Goal: Task Accomplishment & Management: Manage account settings

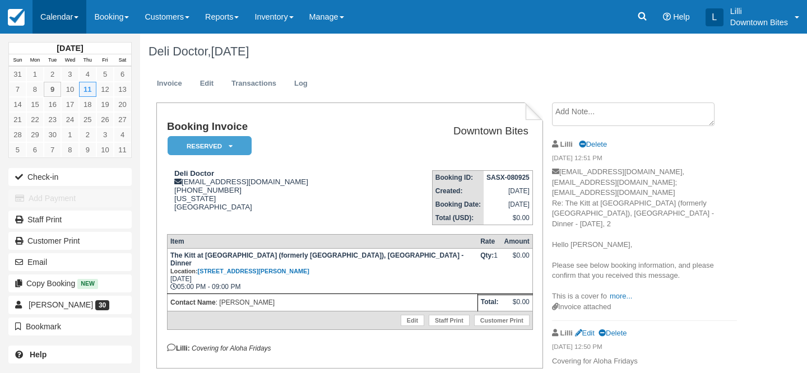
click at [52, 16] on link "Calendar" at bounding box center [60, 17] width 54 height 34
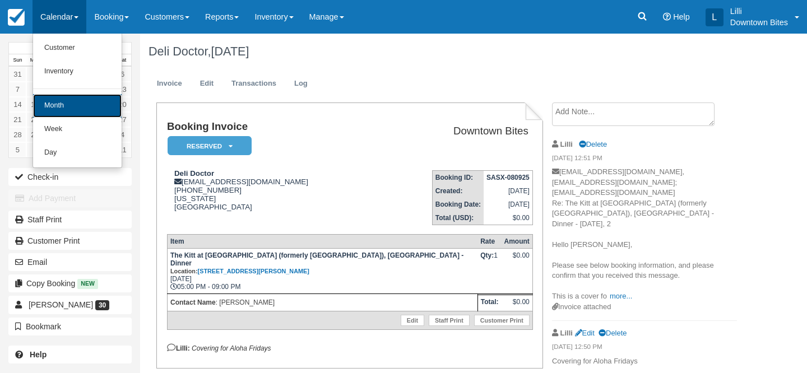
click at [63, 99] on link "Month" at bounding box center [77, 106] width 89 height 24
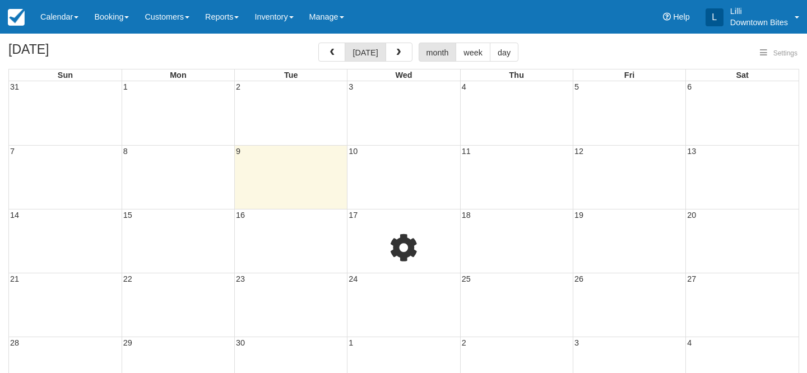
select select
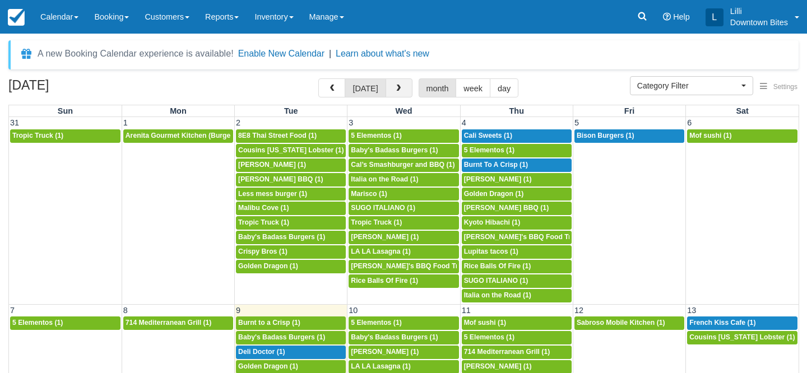
click at [399, 87] on span "button" at bounding box center [399, 89] width 8 height 8
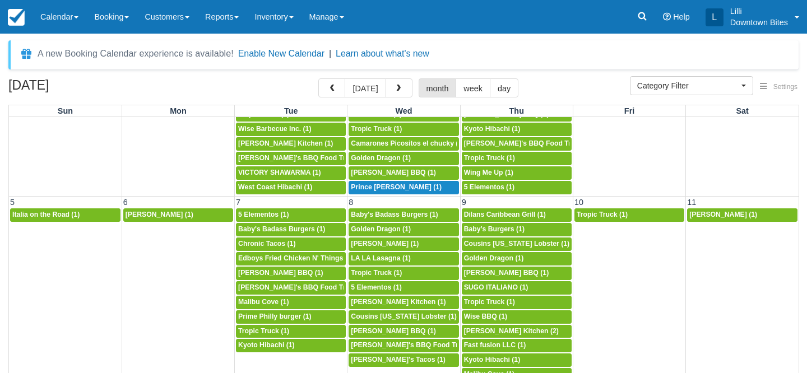
scroll to position [157, 0]
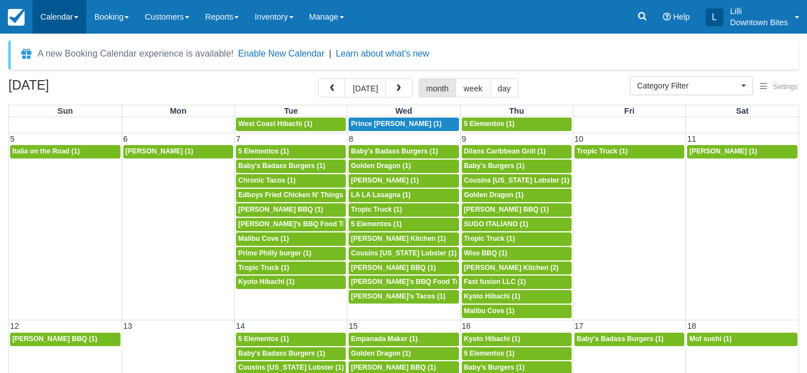
click at [66, 13] on link "Calendar" at bounding box center [60, 17] width 54 height 34
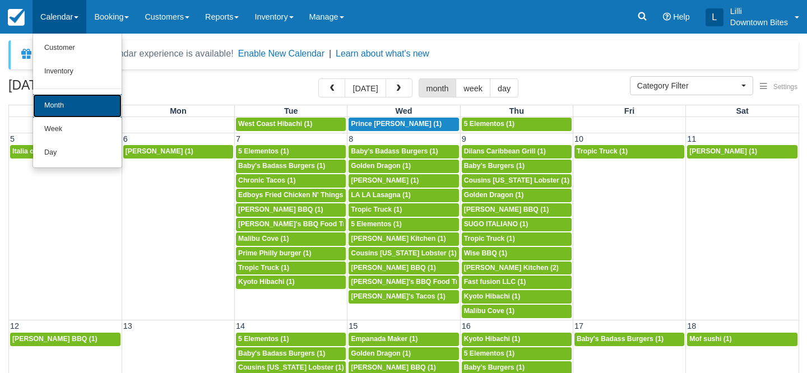
click at [79, 112] on link "Month" at bounding box center [77, 106] width 89 height 24
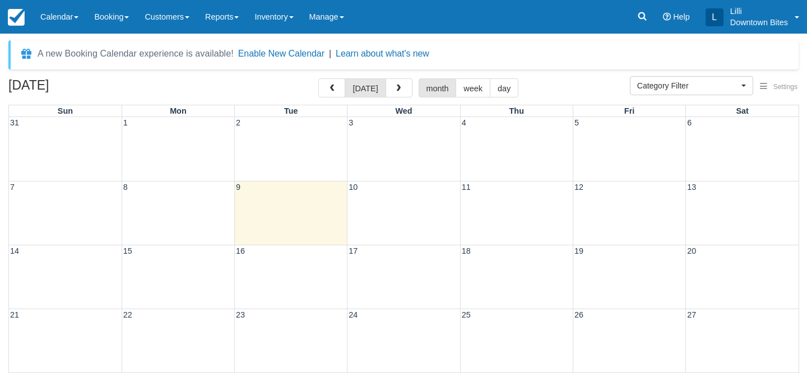
select select
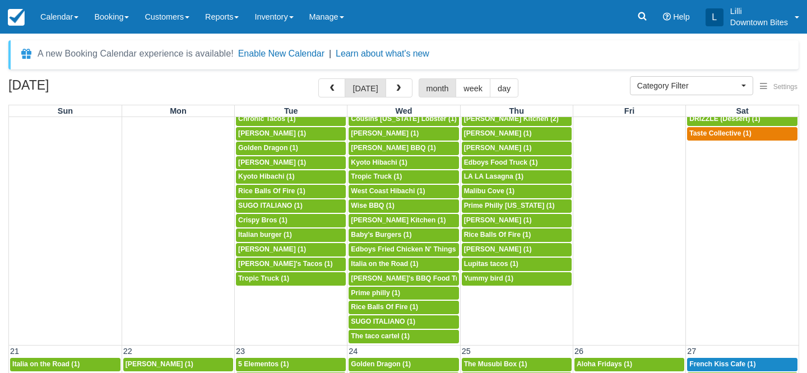
scroll to position [398, 0]
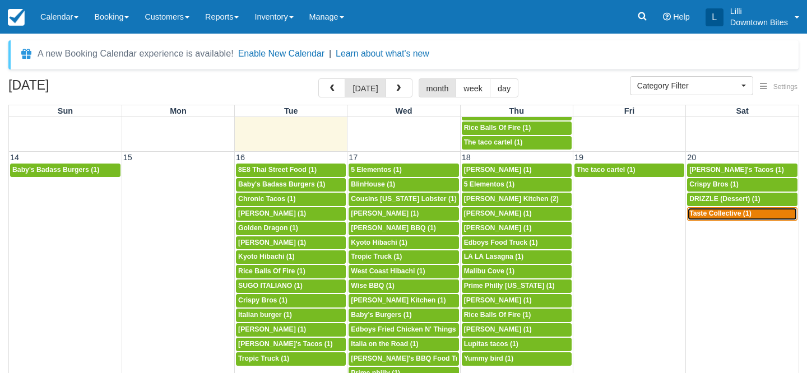
click at [715, 214] on span "Taste Collective (1)" at bounding box center [720, 214] width 62 height 8
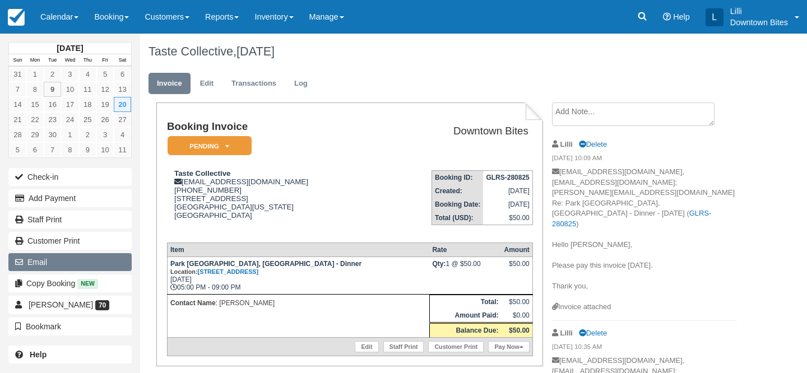
click at [78, 267] on button "Email" at bounding box center [69, 262] width 123 height 18
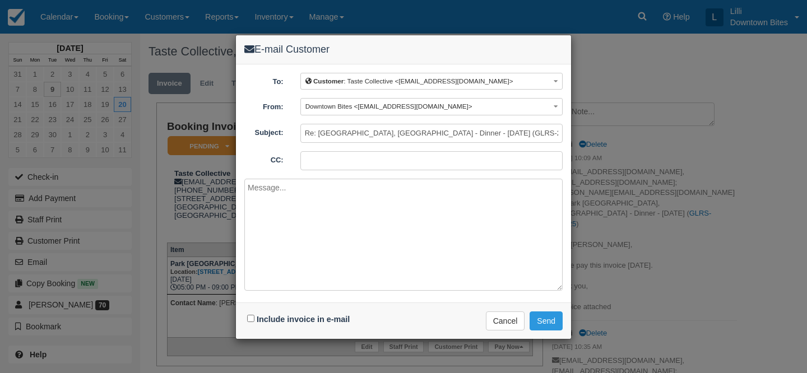
click at [319, 156] on input "CC:" at bounding box center [431, 160] width 262 height 19
type input "lilli@downtownbites.com; chris@chefchristzorin.com"
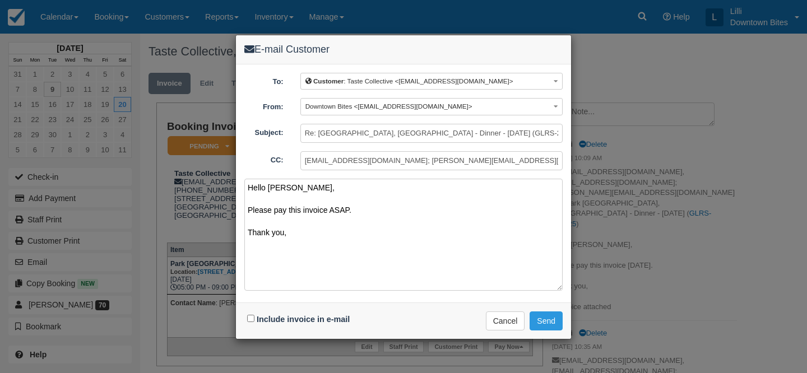
type textarea "Hello Chris, Please pay this invoice ASAP. Thank you,"
click at [251, 319] on input "Include invoice in e-mail" at bounding box center [250, 318] width 7 height 7
checkbox input "true"
click at [560, 322] on button "Send" at bounding box center [546, 321] width 33 height 19
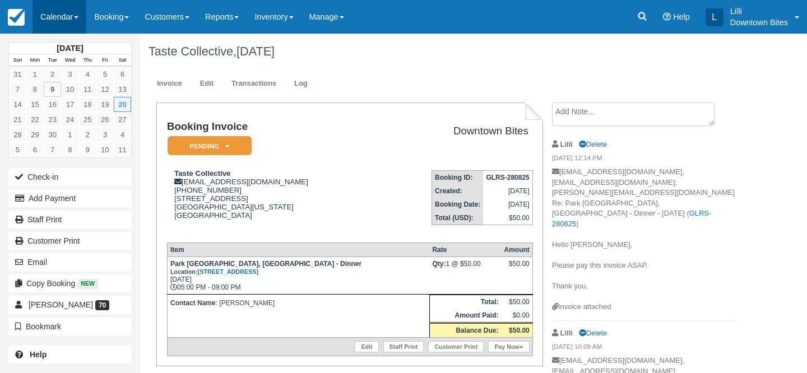
click at [36, 13] on link "Calendar" at bounding box center [60, 17] width 54 height 34
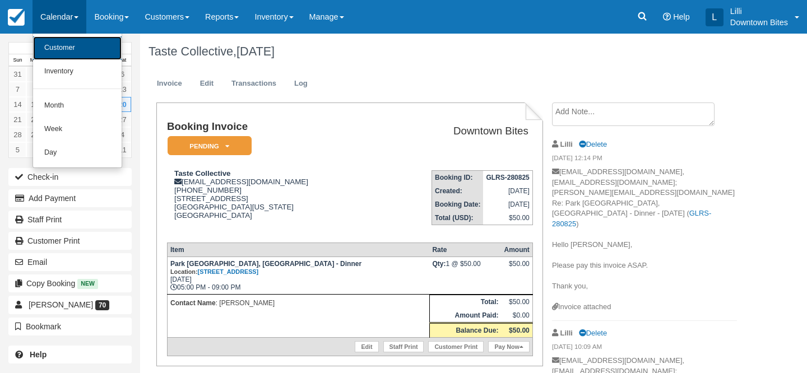
click at [54, 51] on link "Customer" at bounding box center [77, 48] width 89 height 24
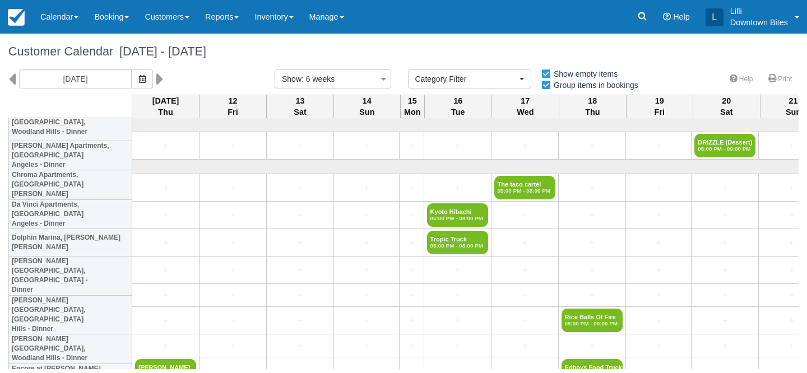
select select
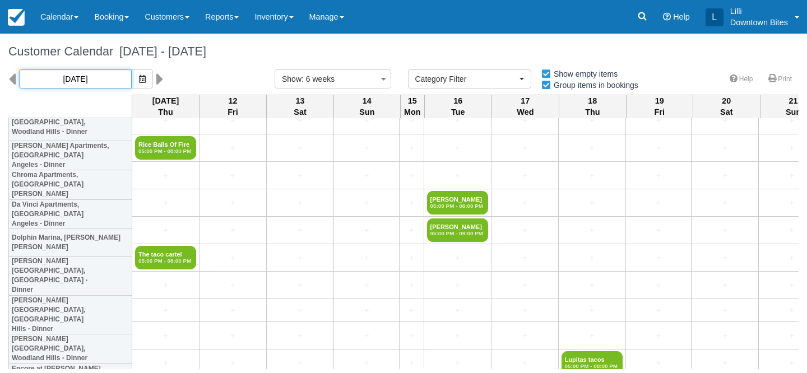
click at [94, 75] on input "09/11/25" at bounding box center [75, 78] width 113 height 19
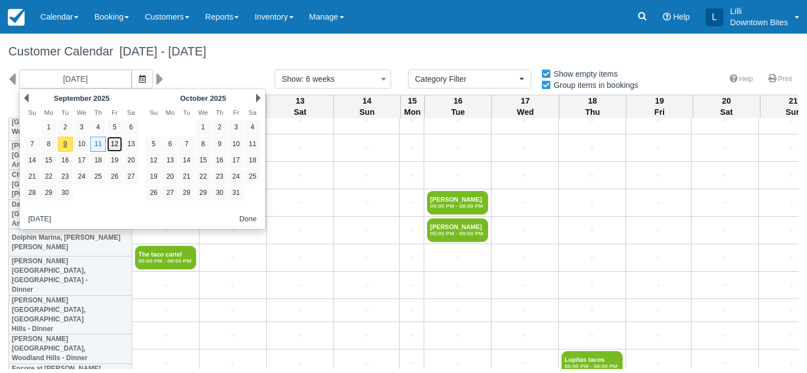
click at [108, 145] on link "12" at bounding box center [114, 144] width 15 height 15
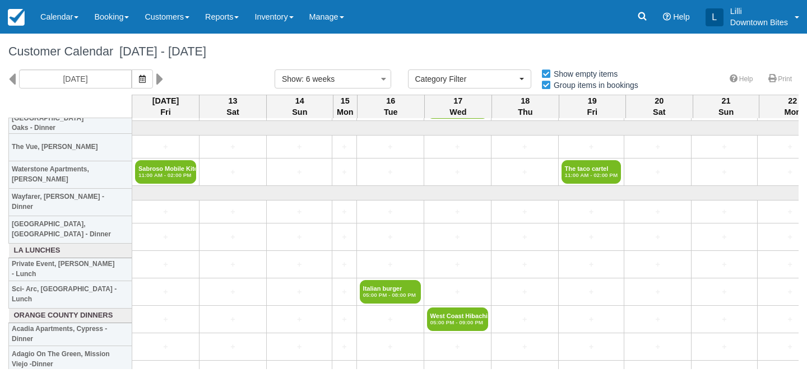
scroll to position [1631, 0]
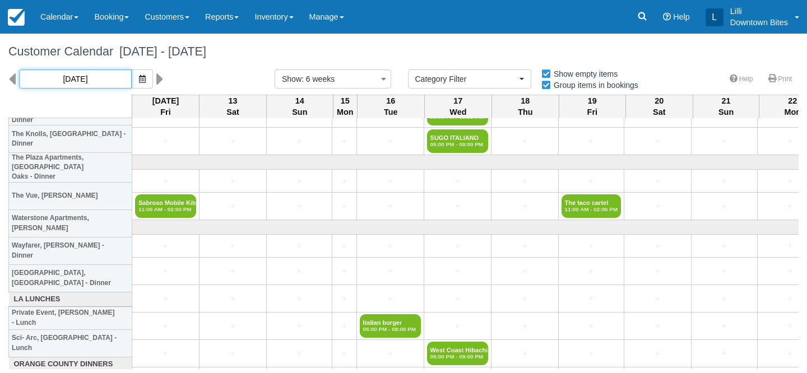
click at [81, 77] on input "09/12/25" at bounding box center [75, 78] width 113 height 19
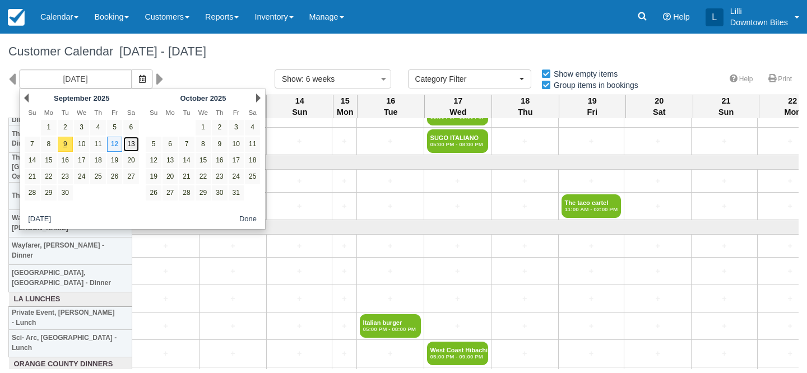
click at [134, 142] on link "13" at bounding box center [130, 144] width 15 height 15
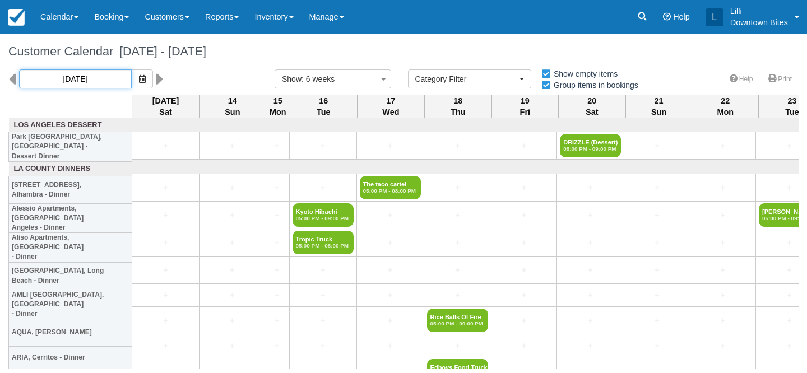
click at [90, 77] on input "09/13/25" at bounding box center [75, 78] width 113 height 19
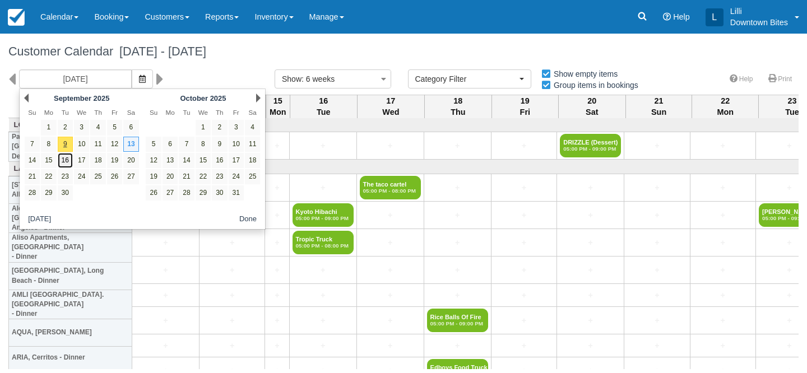
click at [68, 165] on link "16" at bounding box center [65, 160] width 15 height 15
type input "09/16/25"
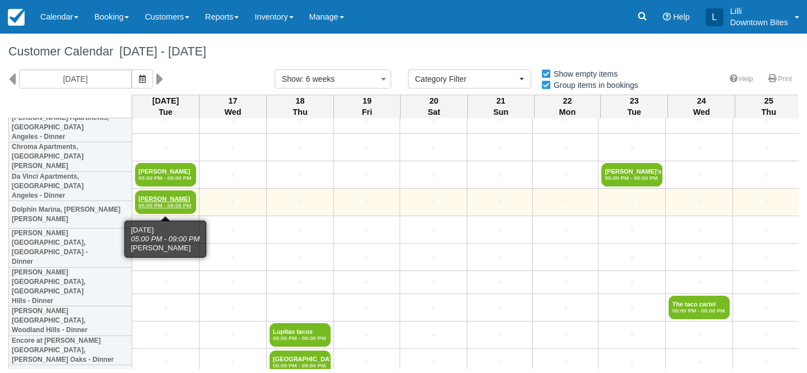
scroll to position [599, 3]
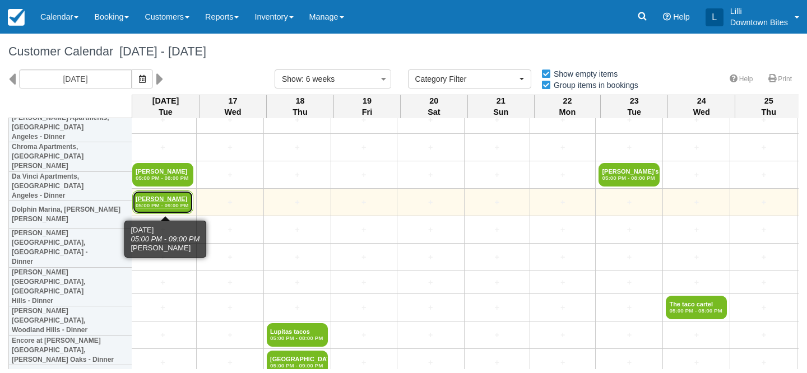
click at [175, 199] on link "Hany Ghaly 05:00 PM - 09:00 PM" at bounding box center [162, 203] width 61 height 24
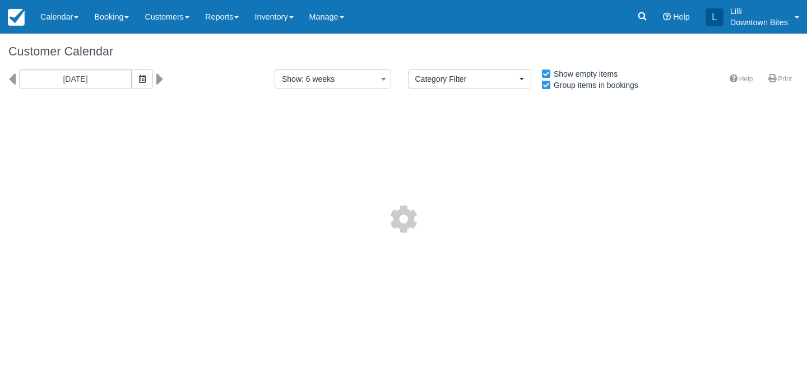
select select
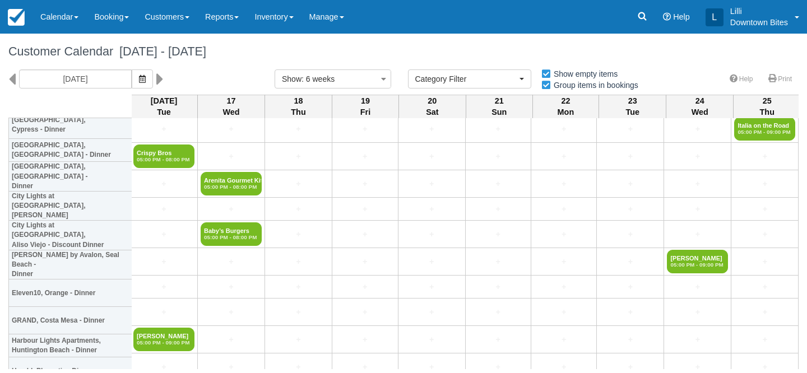
scroll to position [2202, 2]
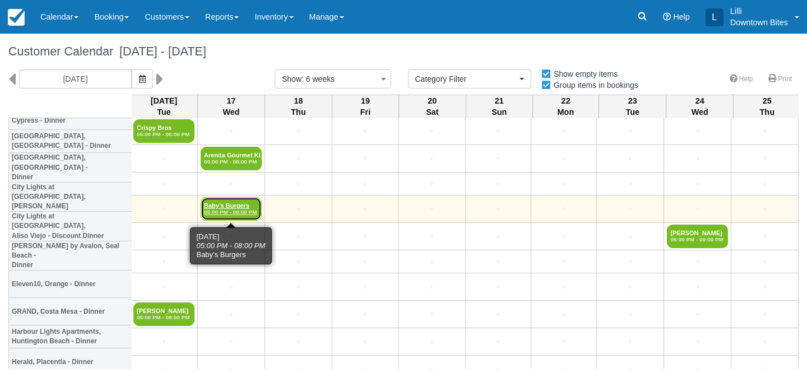
click at [222, 208] on link "Baby’s Burgers 05:00 PM - 08:00 PM" at bounding box center [231, 209] width 61 height 24
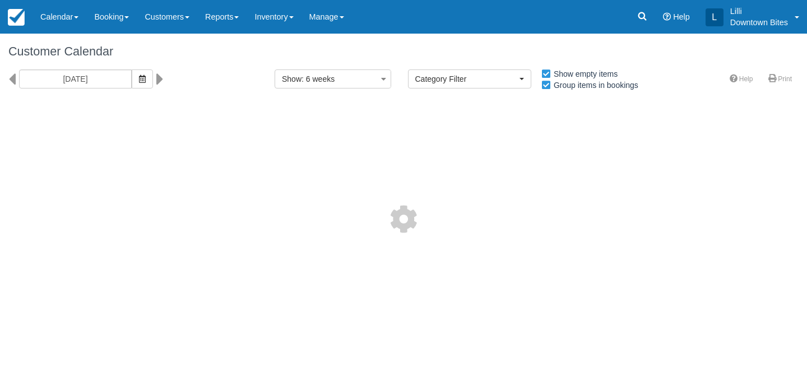
select select
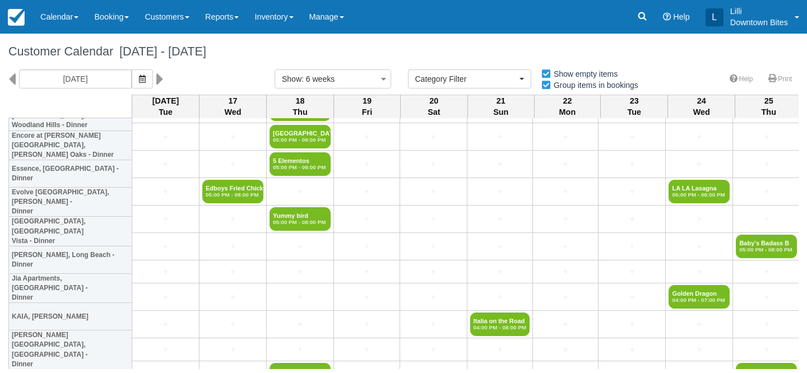
scroll to position [804, 0]
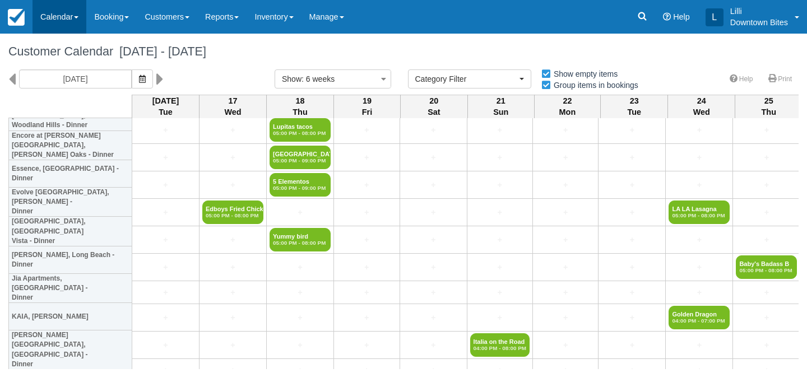
click at [55, 15] on link "Calendar" at bounding box center [60, 17] width 54 height 34
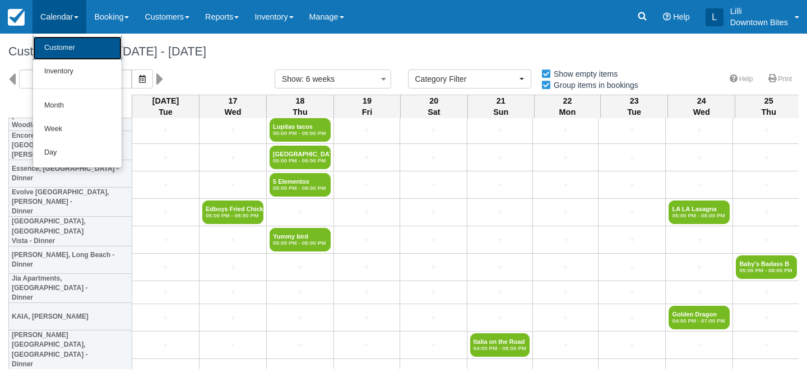
click at [65, 52] on link "Customer" at bounding box center [77, 48] width 89 height 24
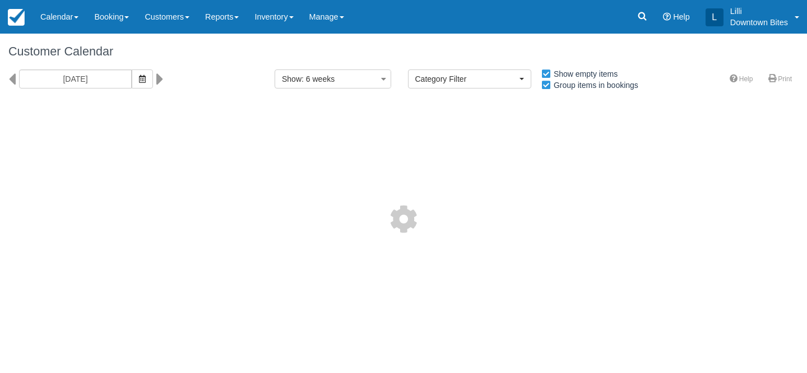
select select
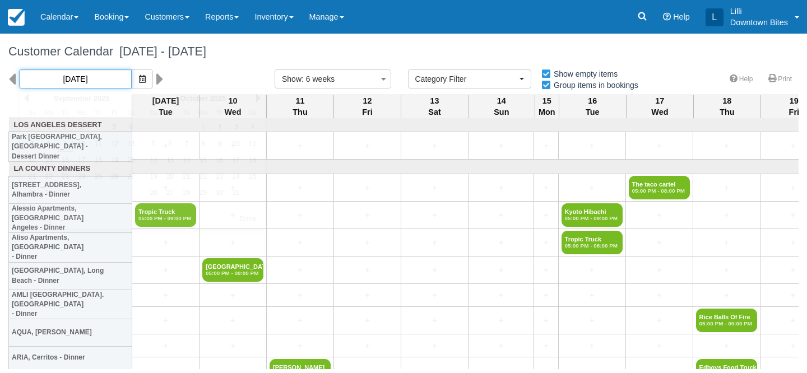
click at [96, 79] on input "[DATE]" at bounding box center [75, 78] width 113 height 19
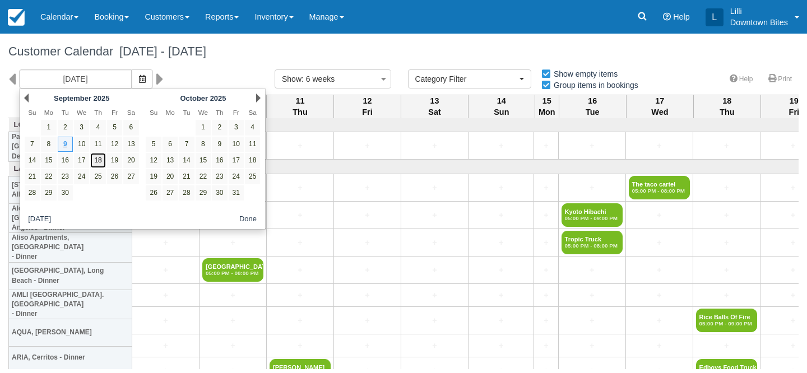
click at [98, 160] on link "18" at bounding box center [97, 160] width 15 height 15
type input "09/18/25"
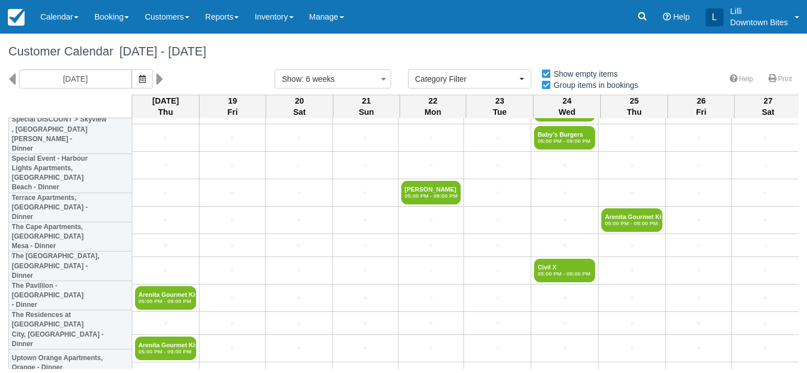
scroll to position [2856, 0]
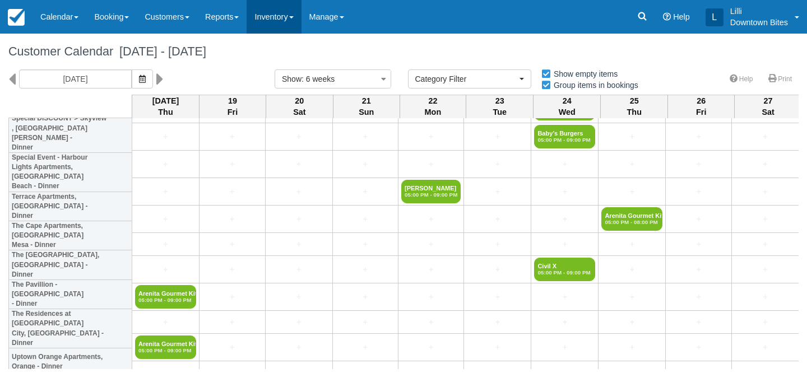
click at [282, 18] on link "Inventory" at bounding box center [274, 17] width 54 height 34
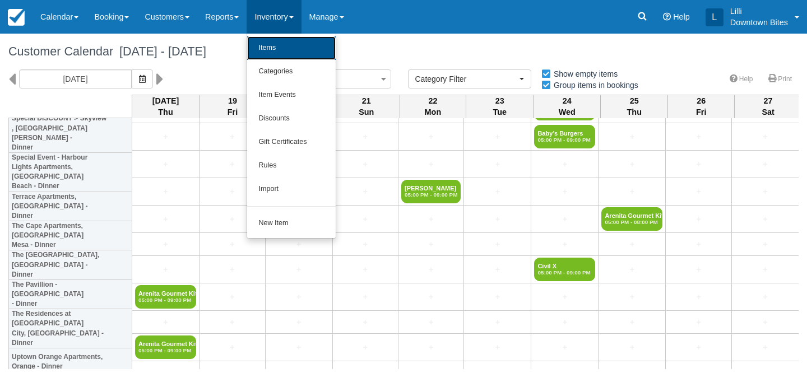
click at [290, 47] on link "Items" at bounding box center [291, 48] width 89 height 24
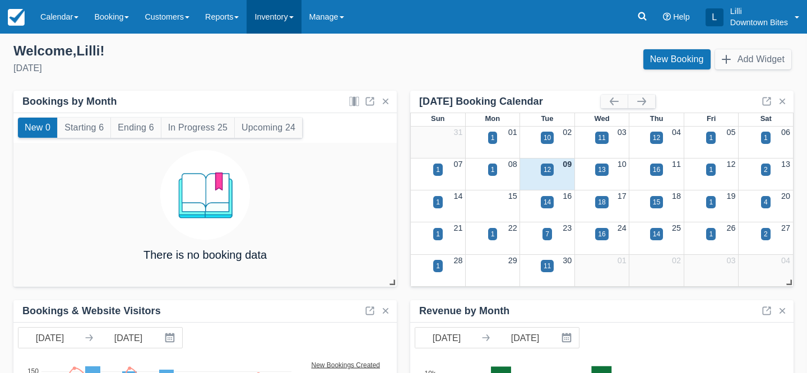
click at [288, 22] on link "Inventory" at bounding box center [274, 17] width 54 height 34
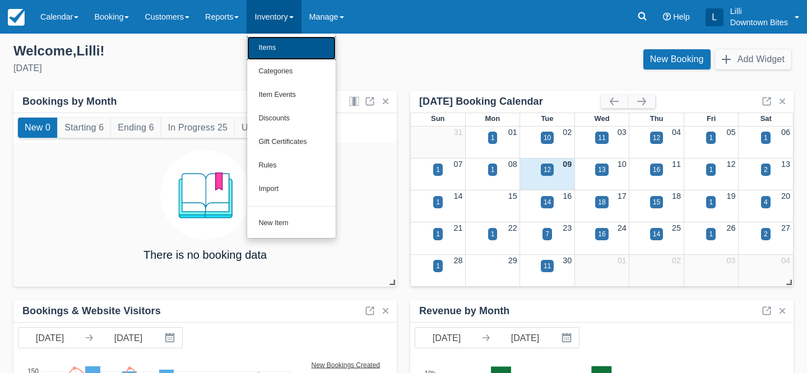
click at [288, 50] on link "Items" at bounding box center [291, 48] width 89 height 24
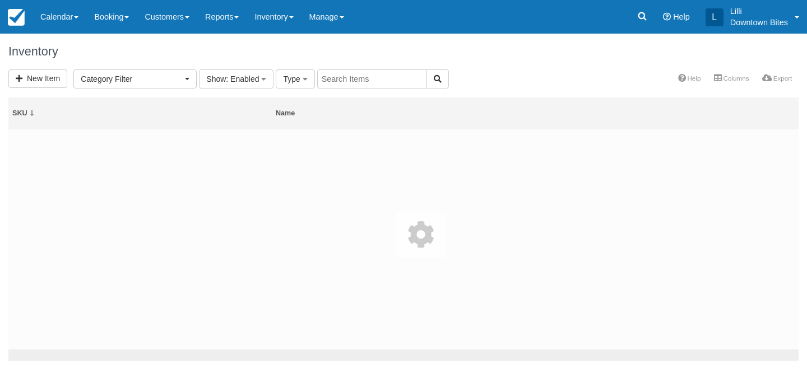
select select
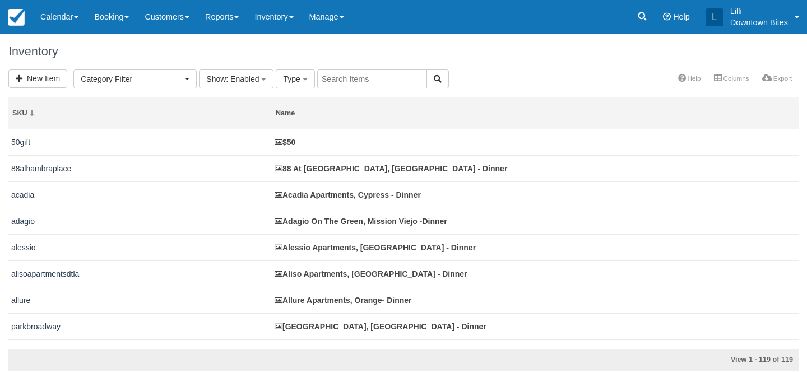
click at [379, 78] on input "text" at bounding box center [372, 78] width 110 height 19
type input "kai"
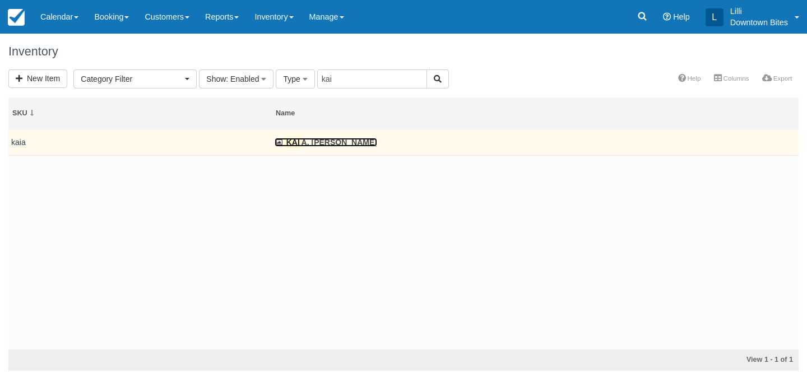
click at [312, 140] on link "[PERSON_NAME], [PERSON_NAME]" at bounding box center [326, 142] width 103 height 9
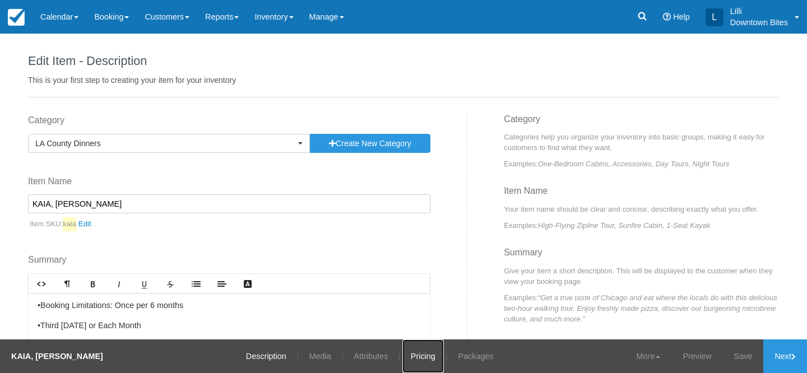
click at [419, 357] on link "Pricing" at bounding box center [422, 357] width 41 height 34
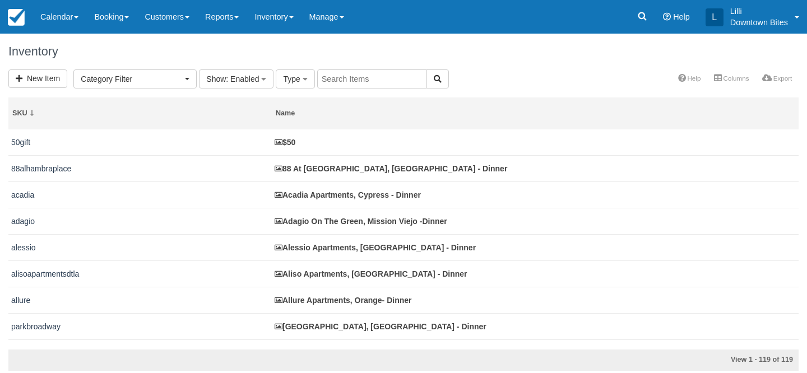
select select
click at [334, 81] on input "text" at bounding box center [372, 78] width 110 height 19
type input "vercan"
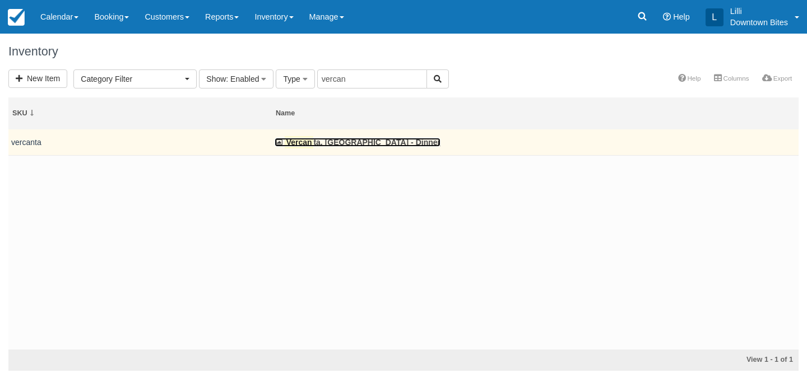
click at [303, 144] on mark "Vercan" at bounding box center [299, 142] width 29 height 12
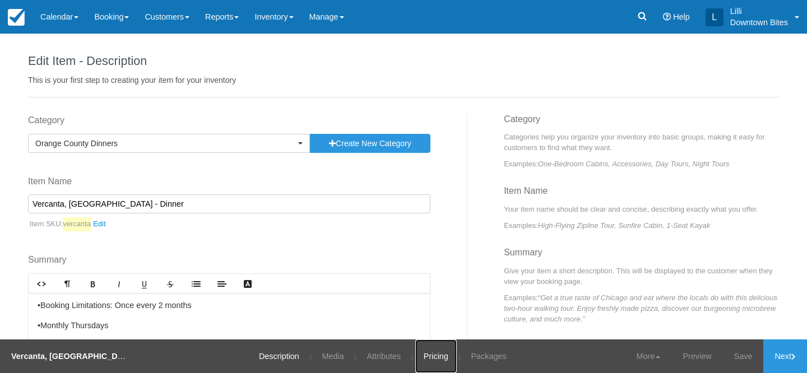
click at [431, 355] on link "Pricing" at bounding box center [435, 357] width 41 height 34
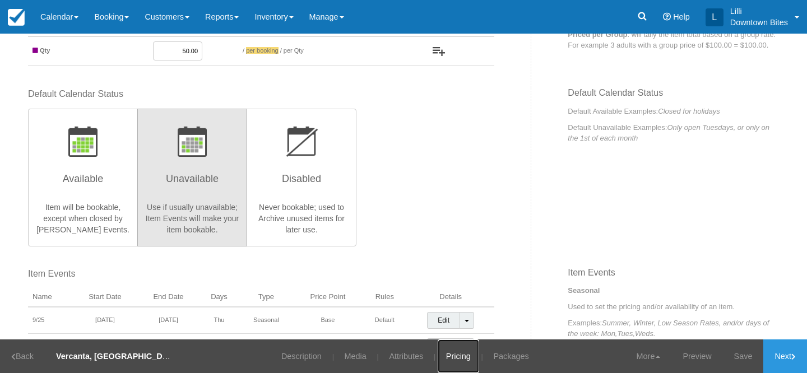
scroll to position [213, 0]
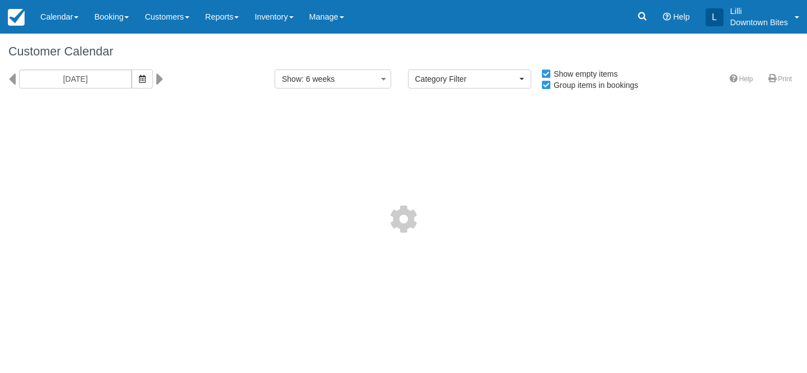
select select
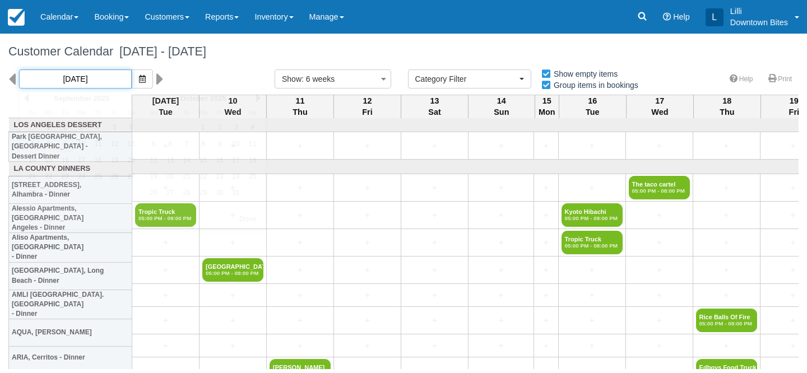
click at [91, 77] on input "[DATE]" at bounding box center [75, 78] width 113 height 19
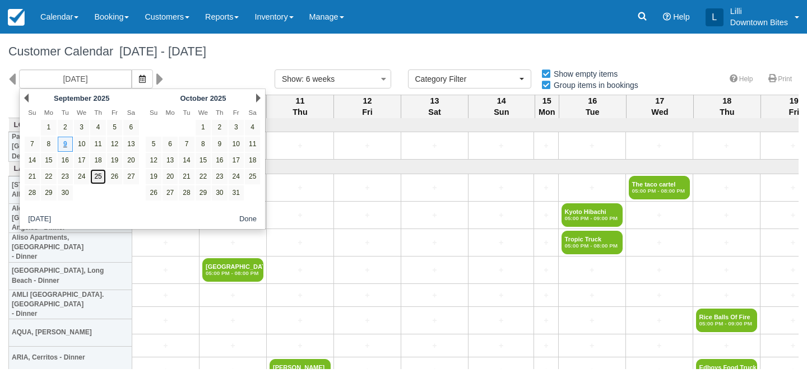
click at [99, 179] on link "25" at bounding box center [97, 176] width 15 height 15
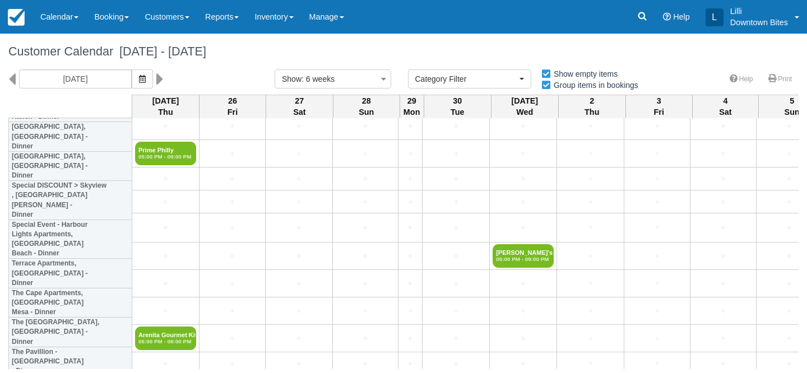
scroll to position [2786, 0]
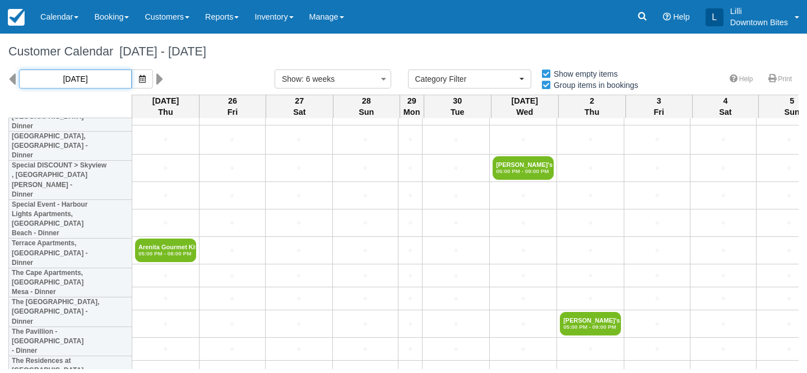
click at [91, 80] on input "[DATE]" at bounding box center [75, 78] width 113 height 19
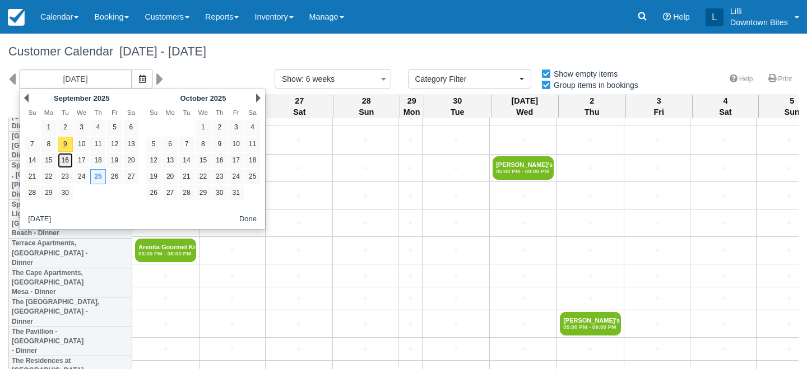
click at [66, 160] on link "16" at bounding box center [65, 160] width 15 height 15
type input "[DATE]"
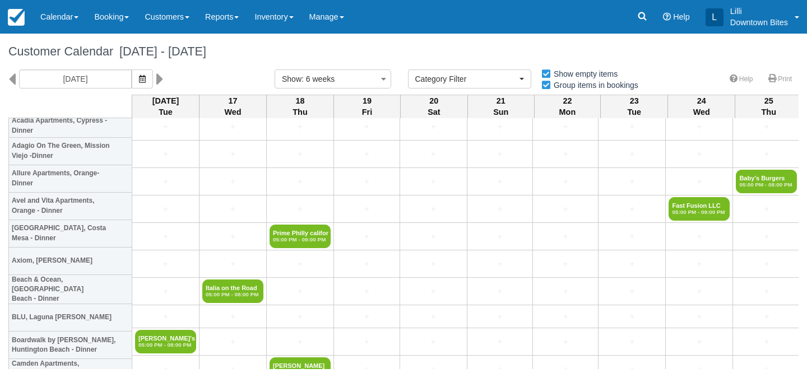
scroll to position [1890, 0]
